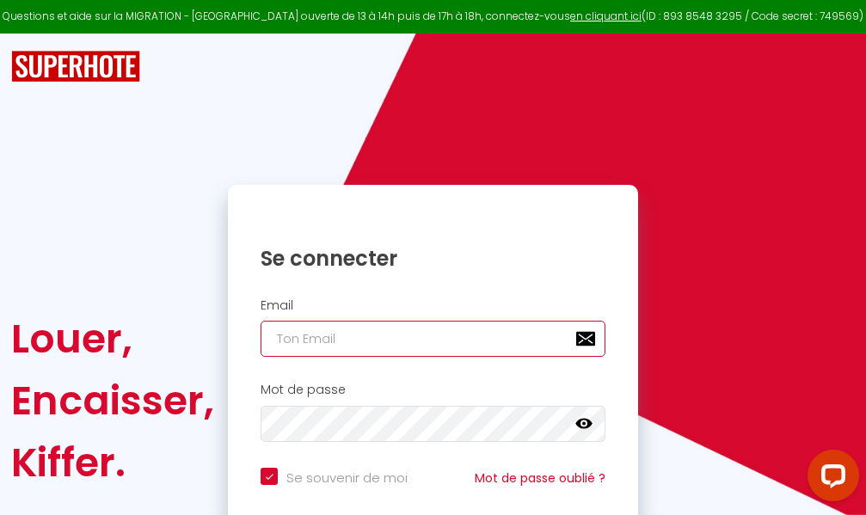
click at [432, 343] on input "email" at bounding box center [433, 339] width 345 height 36
type input "m"
checkbox input "true"
type input "ma"
checkbox input "true"
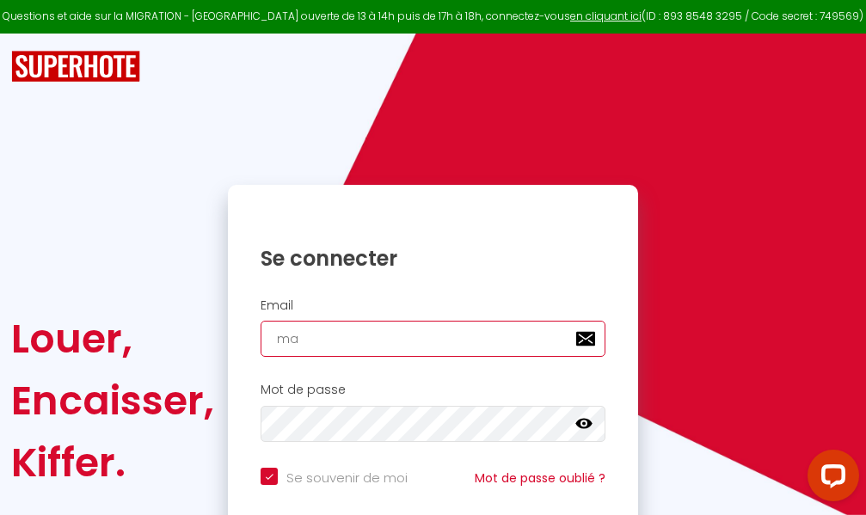
type input "mar"
checkbox input "true"
type input "marc"
checkbox input "true"
type input "marcd"
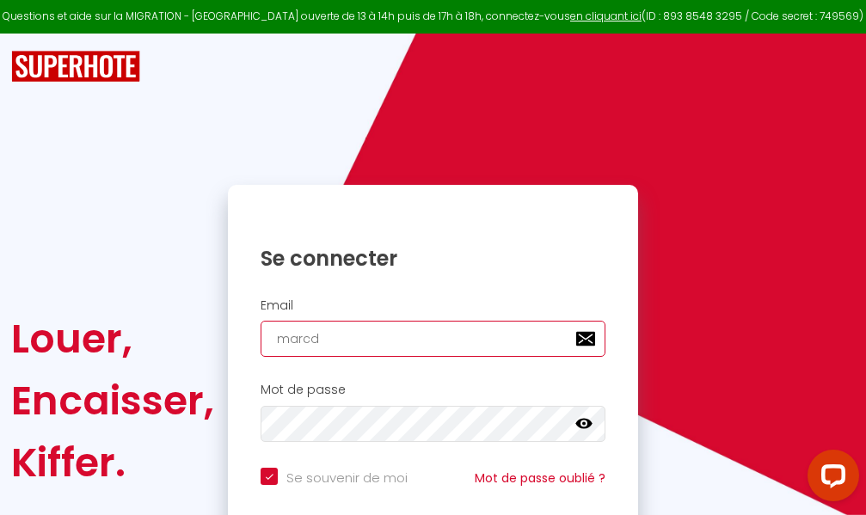
checkbox input "true"
type input "marcdp"
checkbox input "true"
type input "marcdpo"
checkbox input "true"
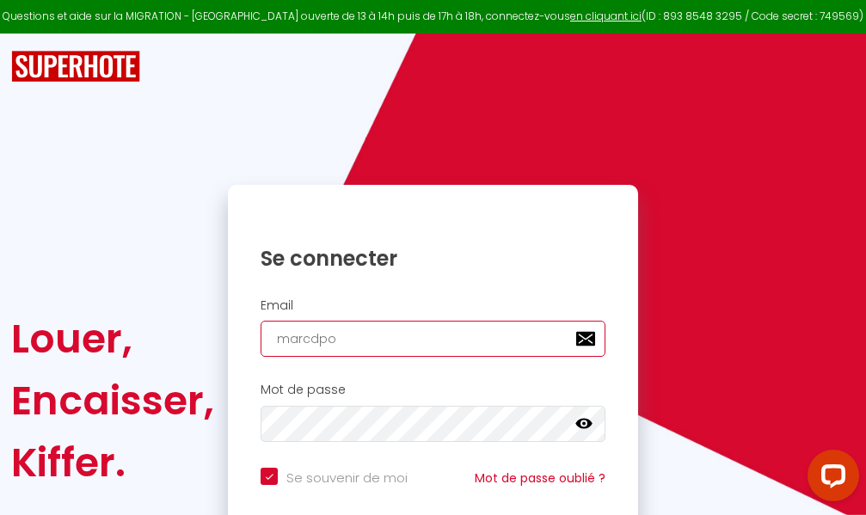
type input "marcdpoz"
checkbox input "true"
type input "marcdpoz."
checkbox input "true"
type input "marcdpoz.l"
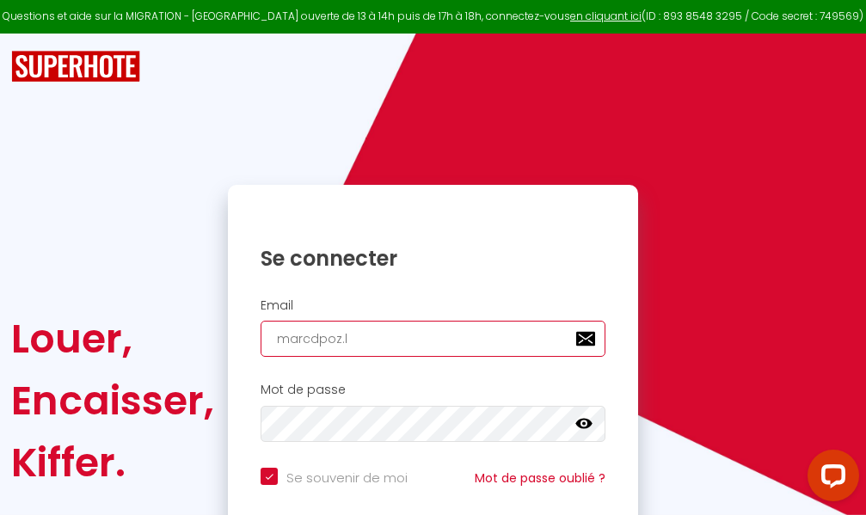
checkbox input "true"
type input "marcdpoz.lo"
checkbox input "true"
type input "marcdpoz.loc"
checkbox input "true"
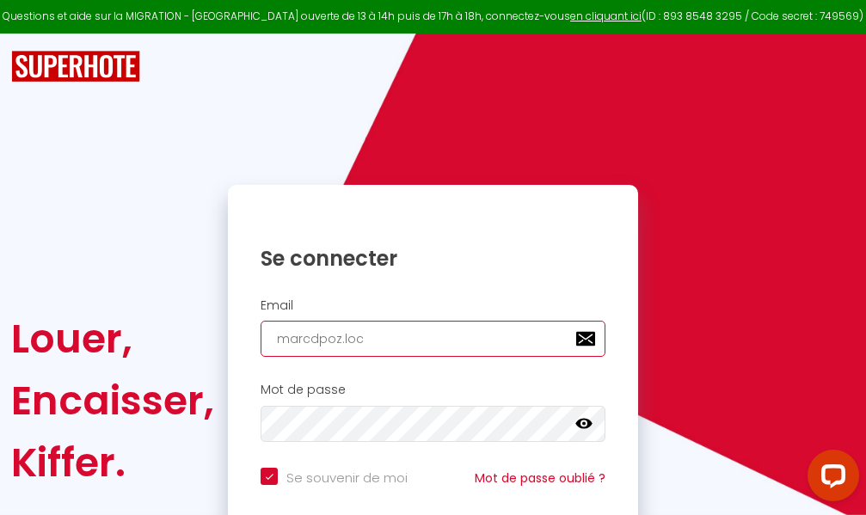
type input "marcdpoz.loca"
checkbox input "true"
type input "marcdpoz.locat"
checkbox input "true"
type input "marcdpoz.locati"
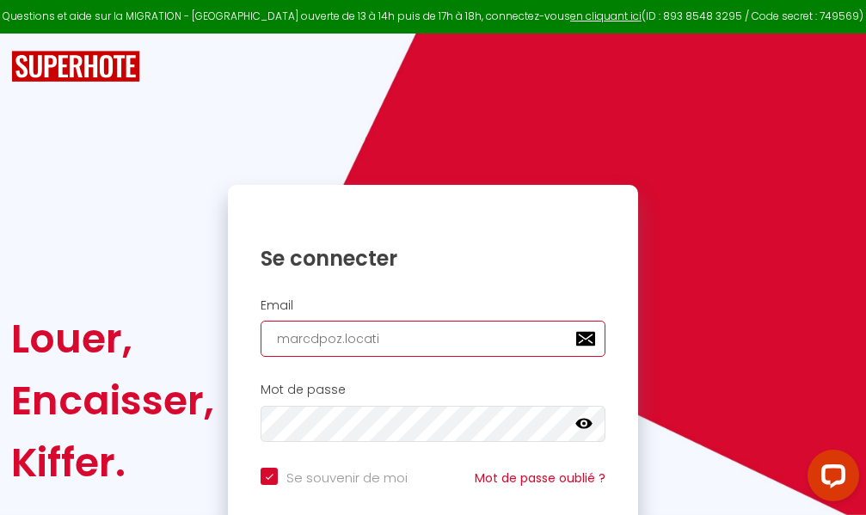
checkbox input "true"
type input "marcdpoz.locatio"
checkbox input "true"
type input "marcdpoz.location"
checkbox input "true"
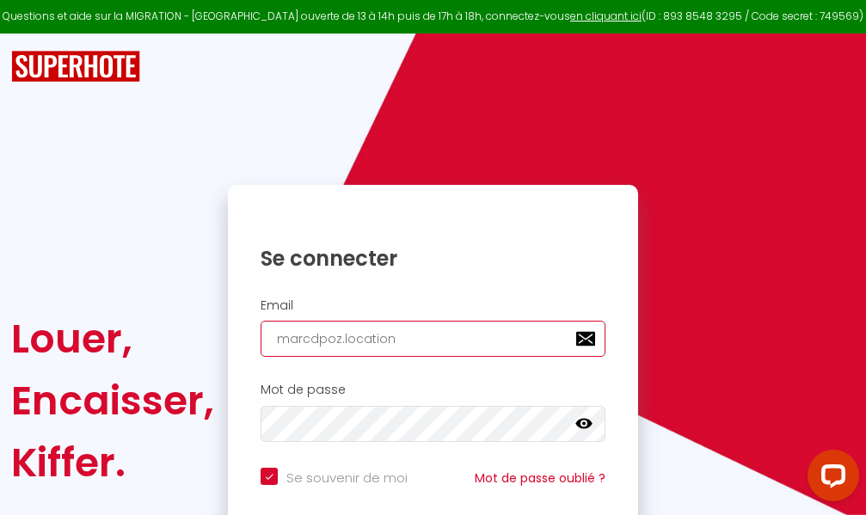
type input "marcdpoz.location@"
checkbox input "true"
type input "marcdpoz.location@g"
checkbox input "true"
type input "marcdpoz.location@gm"
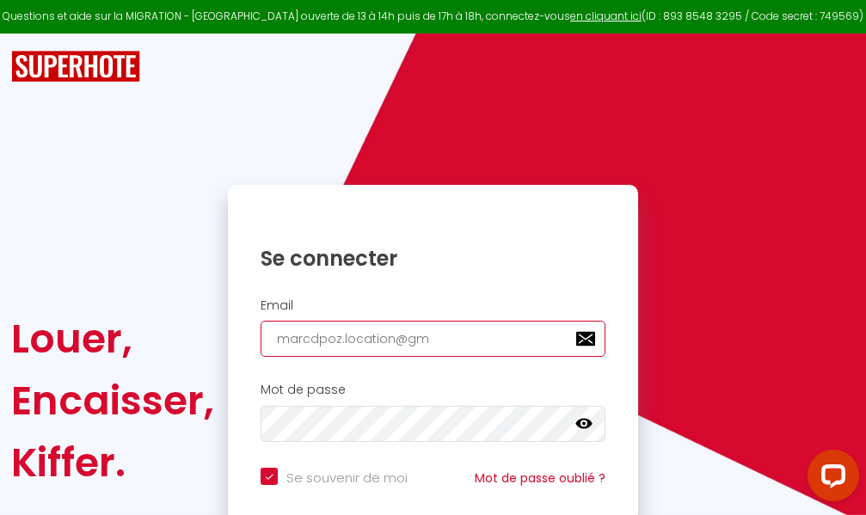
checkbox input "true"
type input "marcdpoz.location@gma"
checkbox input "true"
type input "marcdpoz.location@gmai"
checkbox input "true"
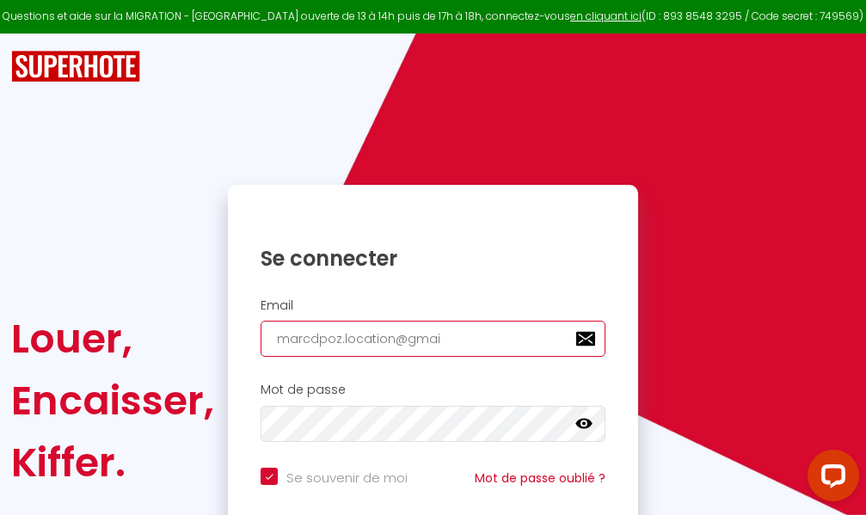
type input "[EMAIL_ADDRESS]"
checkbox input "true"
type input "[EMAIL_ADDRESS]."
checkbox input "true"
type input "marcdpoz.location@gmail.c"
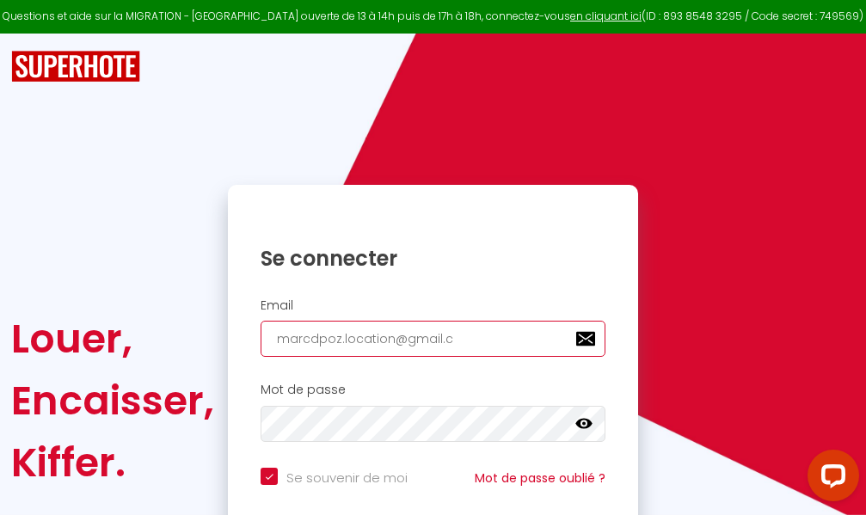
checkbox input "true"
type input "[EMAIL_ADDRESS][DOMAIN_NAME]"
checkbox input "true"
type input "[EMAIL_ADDRESS][DOMAIN_NAME]"
checkbox input "true"
